Goal: Task Accomplishment & Management: Manage account settings

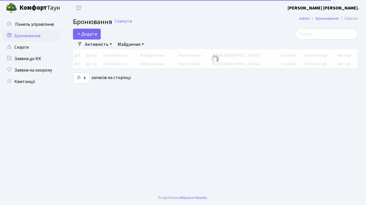
select select "25"
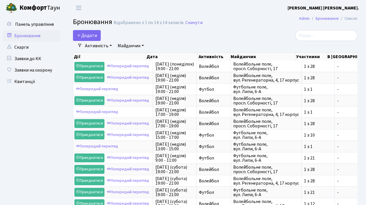
click at [88, 34] on button "Додати" at bounding box center [87, 35] width 28 height 11
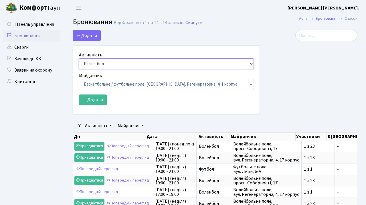
click at [246, 60] on select "Баскетбол Волейбол Йога Катання на роликах Настільний теніс Теніс Футбол Фітнес" at bounding box center [166, 63] width 175 height 11
select select "7"
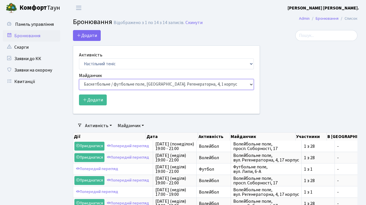
click at [245, 82] on select "Баскетбольне / футбольне поле, Вул. Регенераторна, 4, 1 корпус Баскетбольне пол…" at bounding box center [166, 84] width 175 height 11
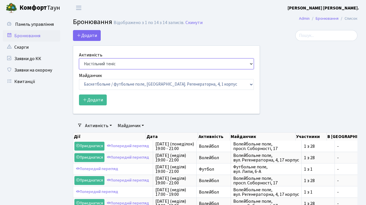
click at [243, 59] on select "Баскетбол Волейбол Йога Катання на роликах Настільний теніс Теніс Футбол Фітнес" at bounding box center [166, 63] width 175 height 11
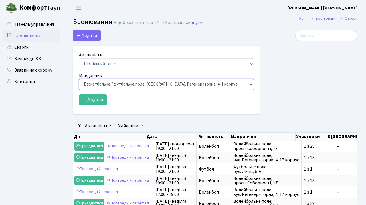
click at [233, 85] on select "Баскетбольне / футбольне поле, Вул. Регенераторна, 4, 1 корпус Баскетбольне пол…" at bounding box center [166, 84] width 175 height 11
click at [222, 81] on select "Баскетбольне / футбольне поле, Вул. Регенераторна, 4, 1 корпус Баскетбольне пол…" at bounding box center [166, 84] width 175 height 11
select select "9"
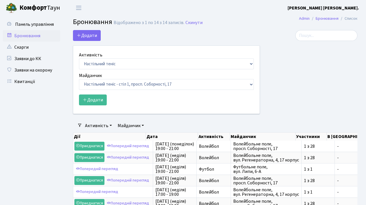
click at [95, 99] on button "Додати" at bounding box center [93, 99] width 28 height 11
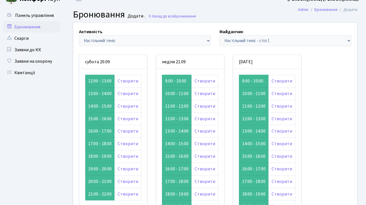
scroll to position [13, 0]
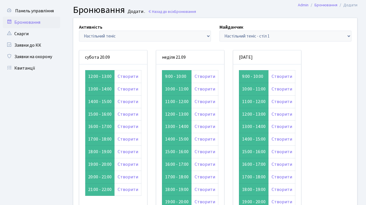
click at [30, 35] on link "Скарги" at bounding box center [31, 33] width 57 height 11
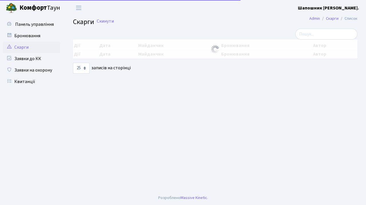
select select "25"
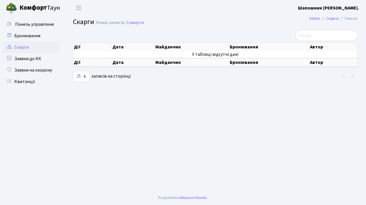
click at [44, 58] on link "Заявки до КК" at bounding box center [31, 58] width 57 height 11
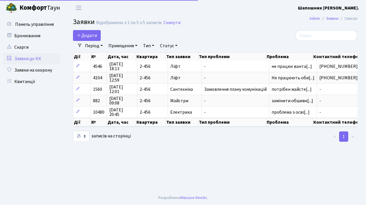
select select "25"
click at [45, 72] on link "Заявки на охорону" at bounding box center [31, 69] width 57 height 11
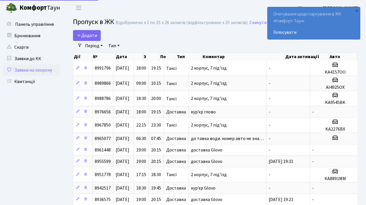
select select "25"
click at [356, 11] on div "×" at bounding box center [357, 11] width 6 height 6
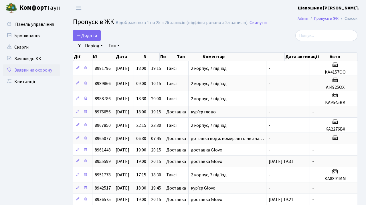
click at [33, 84] on link "Квитанції" at bounding box center [31, 81] width 57 height 11
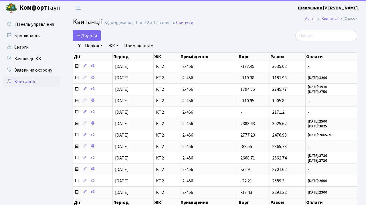
select select "25"
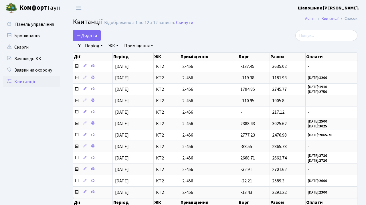
click at [47, 23] on span "Панель управління" at bounding box center [34, 24] width 39 height 6
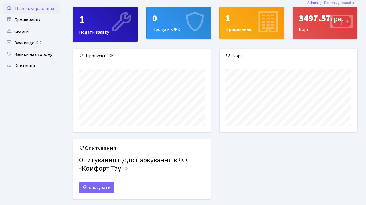
scroll to position [15, 0]
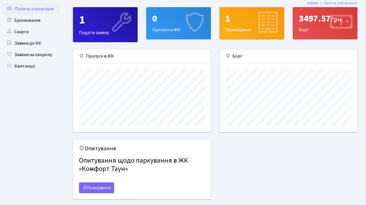
click at [34, 65] on link "Квитанції" at bounding box center [31, 65] width 57 height 11
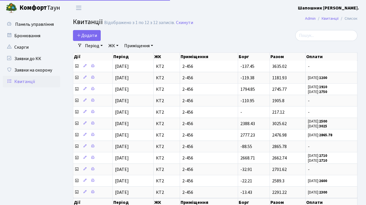
select select "25"
click at [48, 69] on link "Заявки на охорону" at bounding box center [31, 69] width 57 height 11
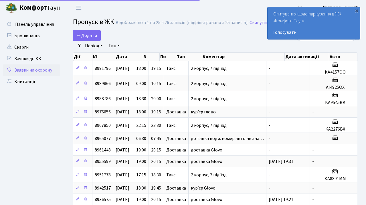
select select "25"
click at [357, 10] on div "×" at bounding box center [357, 11] width 6 height 6
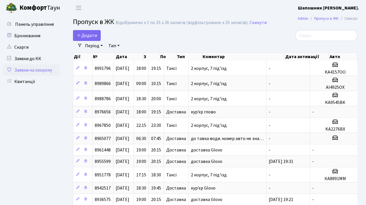
click at [75, 11] on span "Переключити навігацію" at bounding box center [78, 8] width 9 height 7
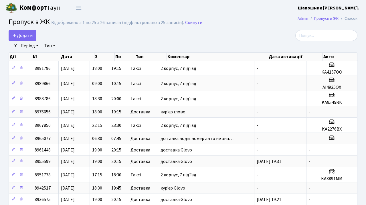
click at [79, 9] on span "Переключити навігацію" at bounding box center [78, 8] width 9 height 7
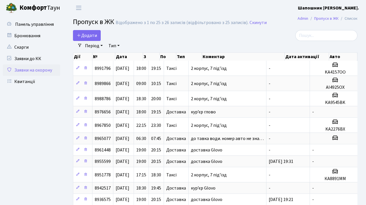
click at [46, 26] on span "Панель управління" at bounding box center [34, 24] width 39 height 6
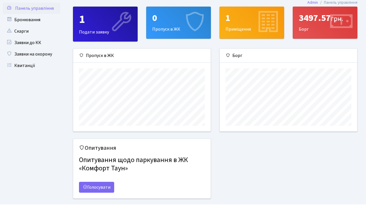
scroll to position [15, 0]
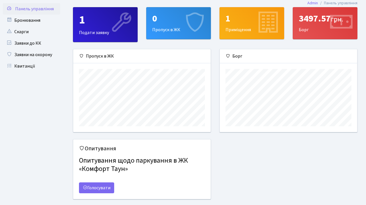
click at [104, 187] on link "Голосувати" at bounding box center [96, 187] width 35 height 11
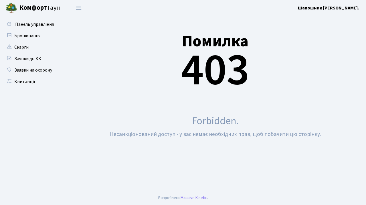
click at [46, 25] on span "Панель управління" at bounding box center [34, 24] width 39 height 6
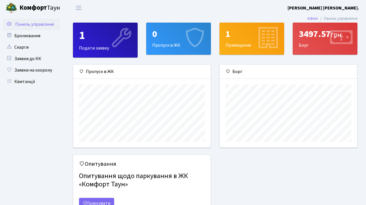
scroll to position [83, 137]
click at [251, 40] on div "1 Приміщення" at bounding box center [252, 38] width 64 height 31
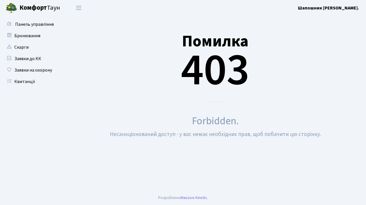
click at [23, 46] on link "Скарги" at bounding box center [31, 47] width 57 height 11
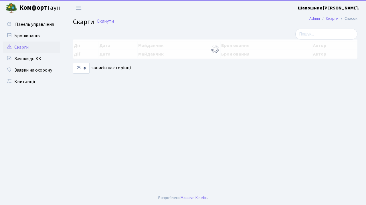
select select "25"
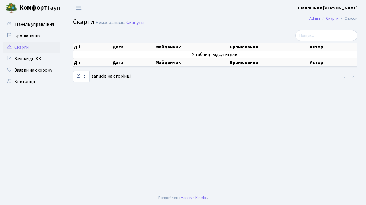
click at [43, 70] on link "Заявки на охорону" at bounding box center [31, 69] width 57 height 11
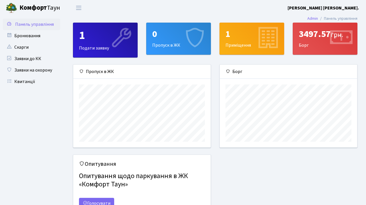
scroll to position [83, 137]
click at [117, 48] on icon at bounding box center [122, 38] width 26 height 26
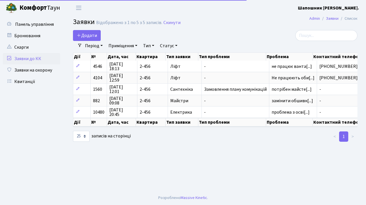
select select "25"
click at [49, 8] on span "[PERSON_NAME]" at bounding box center [39, 8] width 41 height 10
